Goal: Task Accomplishment & Management: Manage account settings

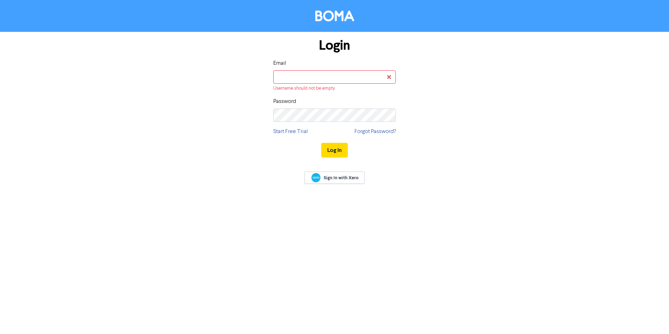
click at [480, 92] on div "Login Email Username should not be empty Password Start Free Trial Forgot Passw…" at bounding box center [334, 98] width 399 height 133
click at [480, 95] on div "Login Email Username should not be empty Password Start Free Trial Forgot Passw…" at bounding box center [334, 98] width 399 height 133
click at [347, 76] on input "email" at bounding box center [334, 76] width 122 height 13
type input "[PERSON_NAME][EMAIL_ADDRESS][DOMAIN_NAME]"
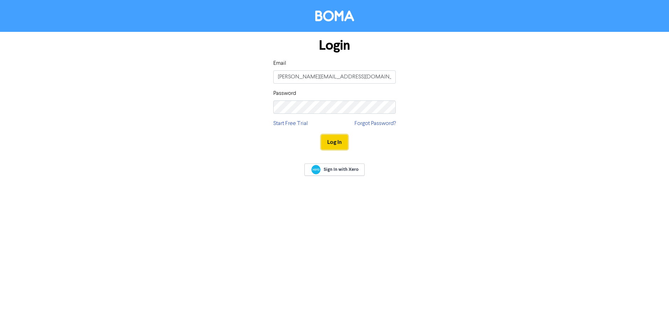
click at [340, 141] on button "Log In" at bounding box center [334, 142] width 27 height 15
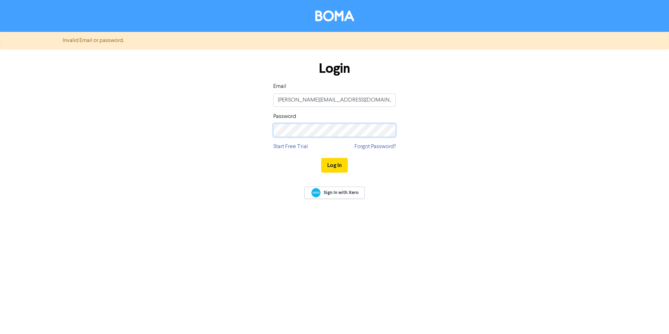
click at [273, 137] on div at bounding box center [273, 137] width 0 height 0
click at [154, 106] on div "Login Email [PERSON_NAME][EMAIL_ADDRESS][DOMAIN_NAME] Password Start Free Trial…" at bounding box center [334, 117] width 399 height 125
click at [337, 168] on button "Log In" at bounding box center [334, 165] width 27 height 15
click at [336, 162] on button "Log In" at bounding box center [334, 165] width 27 height 15
click at [384, 145] on link "Forgot Password?" at bounding box center [374, 146] width 41 height 8
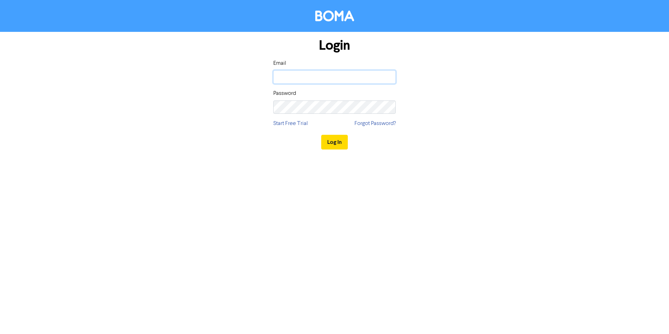
click at [328, 74] on input "email" at bounding box center [334, 76] width 122 height 13
type input "[PERSON_NAME][EMAIL_ADDRESS][DOMAIN_NAME]"
click at [441, 105] on div "Login Email [PERSON_NAME][EMAIL_ADDRESS][DOMAIN_NAME] Password Start Free Trial…" at bounding box center [334, 94] width 399 height 125
click at [317, 68] on div "Email" at bounding box center [334, 71] width 122 height 24
click at [324, 81] on input "email" at bounding box center [334, 76] width 122 height 13
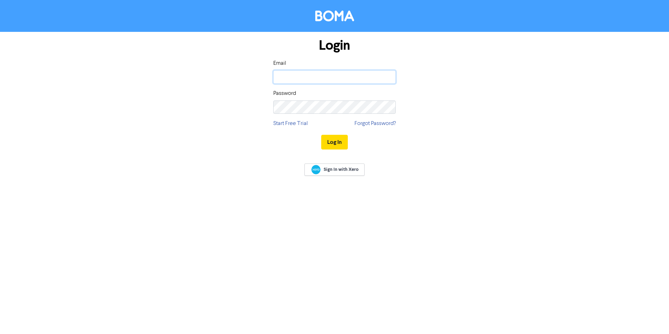
type input "[PERSON_NAME][EMAIL_ADDRESS][DOMAIN_NAME]"
click at [327, 143] on button "Log In" at bounding box center [334, 142] width 27 height 15
